Goal: Information Seeking & Learning: Learn about a topic

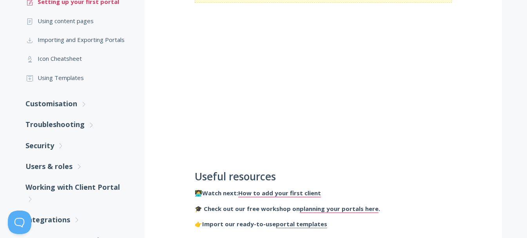
scroll to position [230, 0]
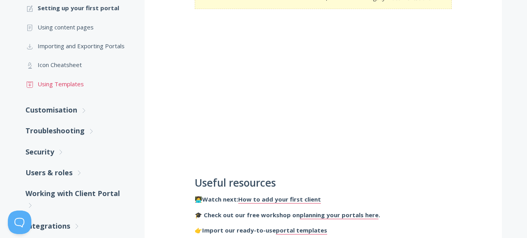
click at [68, 86] on link ".st0{fill:none;stroke:#000000;stroke-width:2;stroke-miterlimit:10;} Untitled-18…" at bounding box center [76, 83] width 103 height 19
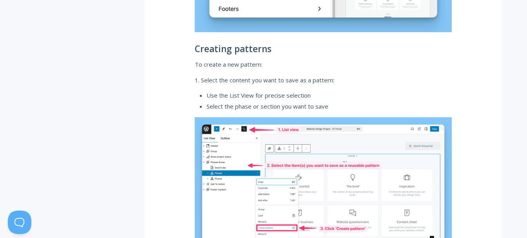
scroll to position [1803, 0]
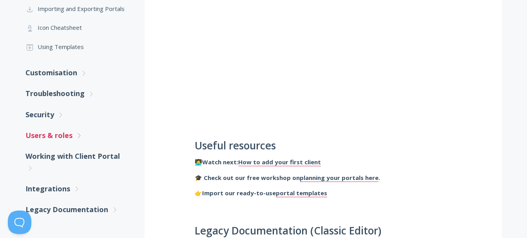
scroll to position [269, 0]
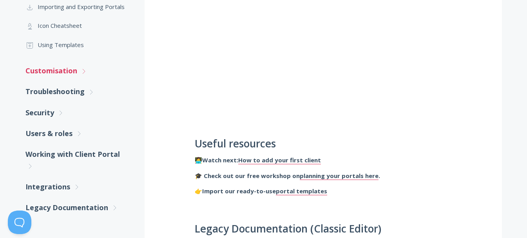
click at [67, 73] on link "Customisation .st0{fill:none;stroke:#000000;stroke-width:2;stroke-miterlimit:10…" at bounding box center [76, 70] width 103 height 21
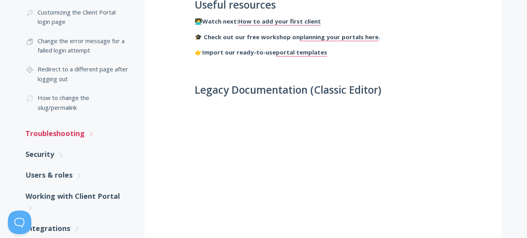
scroll to position [426, 0]
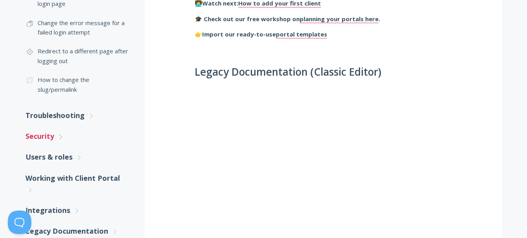
click at [43, 138] on link "Security .st0{fill:none;stroke:#000000;stroke-width:2;stroke-miterlimit:10;} Un…" at bounding box center [76, 136] width 103 height 21
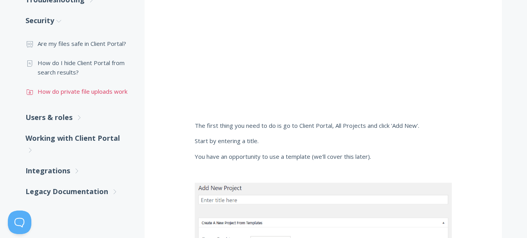
scroll to position [543, 0]
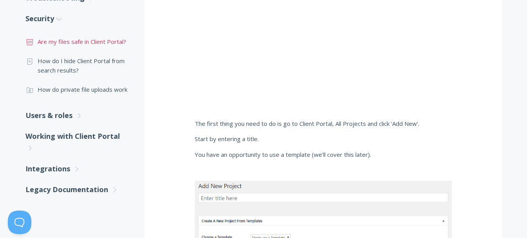
click at [72, 43] on link ".st0{fill:none;stroke:#000000;stroke-width:2;stroke-miterlimit:10;} Financial A…" at bounding box center [76, 41] width 103 height 19
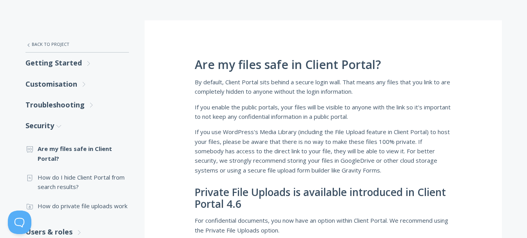
scroll to position [118, 0]
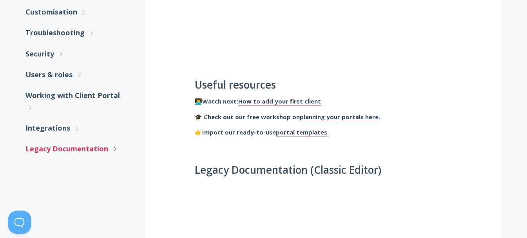
scroll to position [347, 0]
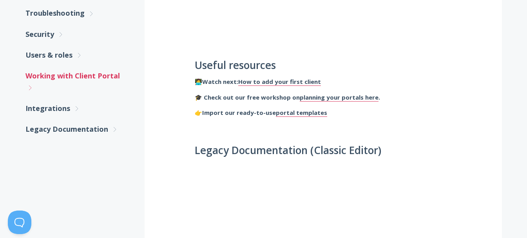
click at [55, 75] on link "Working with Client Portal .st0{fill:none;stroke:#000000;stroke-width:2;stroke-…" at bounding box center [76, 81] width 103 height 33
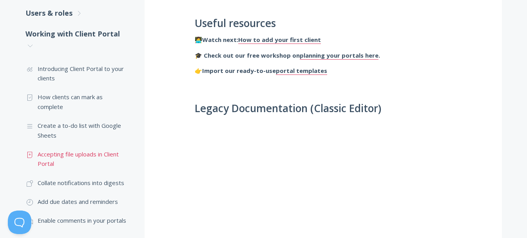
scroll to position [426, 0]
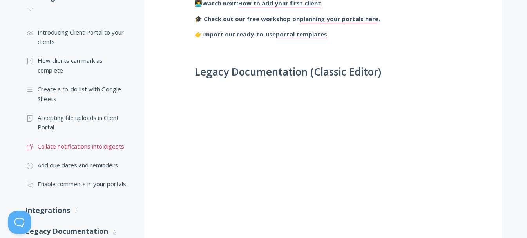
click at [112, 147] on link ".st0{fill:none;stroke:#000000;stroke-width:2;stroke-miterlimit:10;} Untitled-17…" at bounding box center [76, 146] width 103 height 19
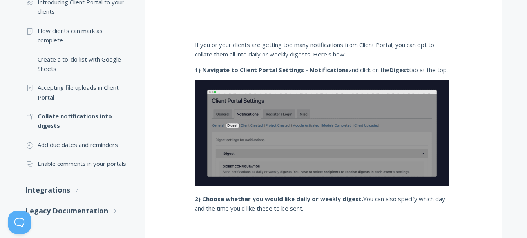
scroll to position [353, 0]
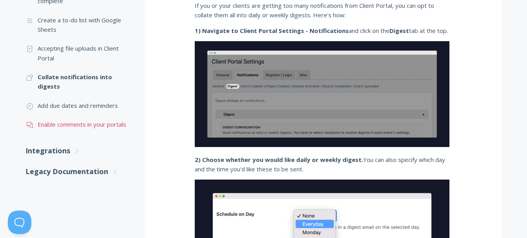
click at [87, 125] on link ".st0{fill:none;stroke:#000000;stroke-width:2;stroke-miterlimit:10;} 3. Communic…" at bounding box center [76, 124] width 103 height 19
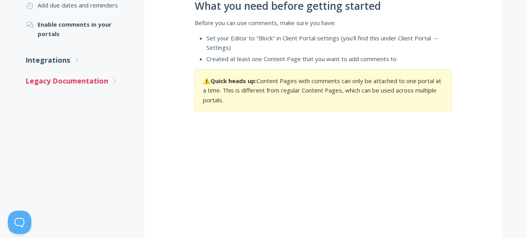
scroll to position [450, 0]
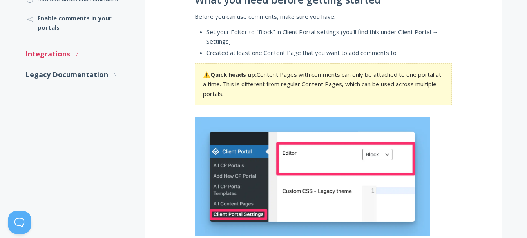
click at [52, 51] on link "Integrations .st0{fill:none;stroke:#000000;stroke-width:2;stroke-miterlimit:10;…" at bounding box center [76, 54] width 103 height 21
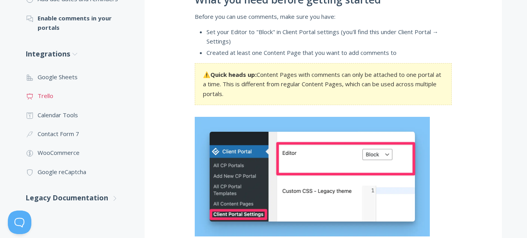
click at [48, 96] on link ".st0{fill:none;stroke:#000000;stroke-width:2;stroke-miterlimit:10;} Untitled-13…" at bounding box center [76, 95] width 103 height 19
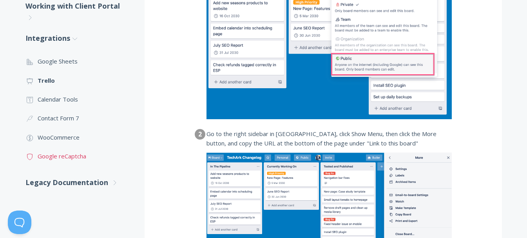
scroll to position [274, 0]
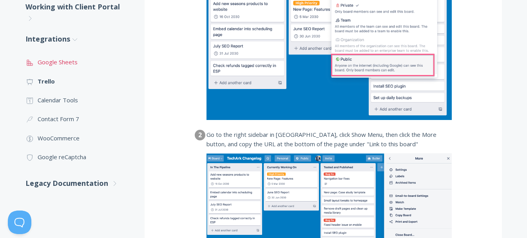
click at [56, 63] on link ".st0{fill:none;stroke:#000000;stroke-width:2;stroke-miterlimit:10;} 2. Design -…" at bounding box center [76, 62] width 103 height 19
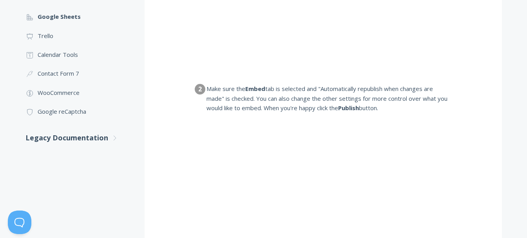
scroll to position [314, 0]
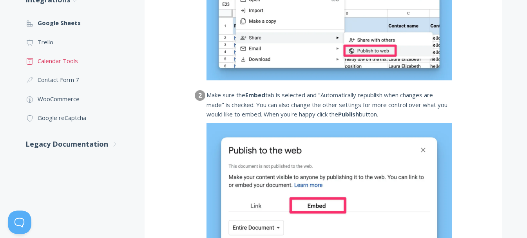
click at [60, 62] on link ".st0{fill:none;stroke:#000000;stroke-width:2;stroke-miterlimit:10;} Untitled-18…" at bounding box center [76, 60] width 103 height 19
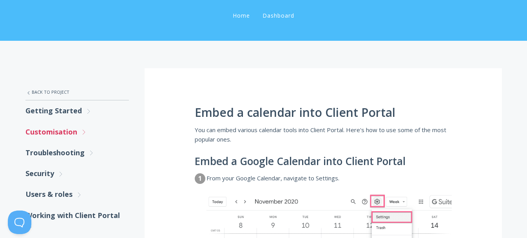
scroll to position [118, 0]
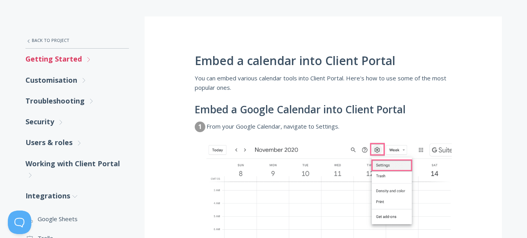
click at [62, 60] on link "Getting Started .st0{fill:none;stroke:#000000;stroke-width:2;stroke-miterlimit:…" at bounding box center [76, 59] width 103 height 21
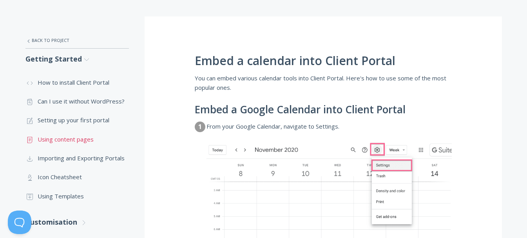
click at [78, 139] on link ".st0{fill:none;stroke:#000000;stroke-width:2;stroke-miterlimit:10;} Untitled-15…" at bounding box center [76, 139] width 103 height 19
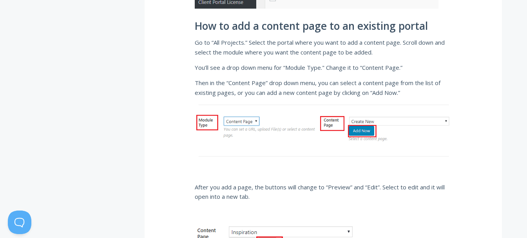
scroll to position [588, 0]
